Goal: Task Accomplishment & Management: Manage account settings

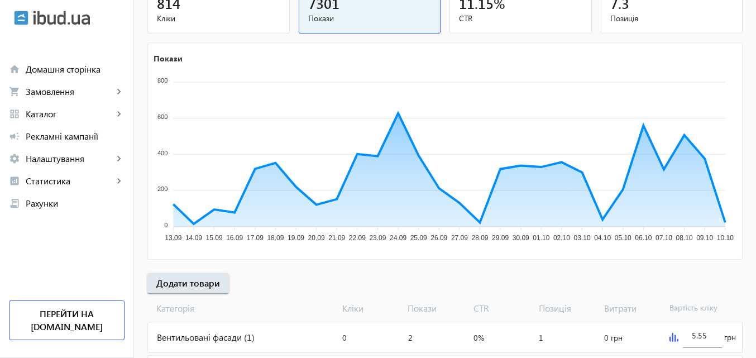
scroll to position [167, 0]
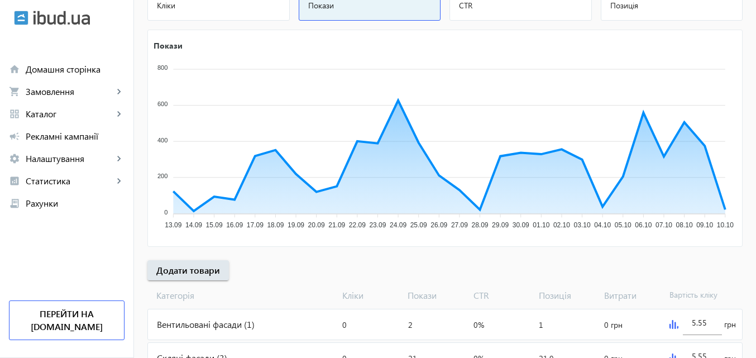
scroll to position [167, 0]
